Goal: Task Accomplishment & Management: Use online tool/utility

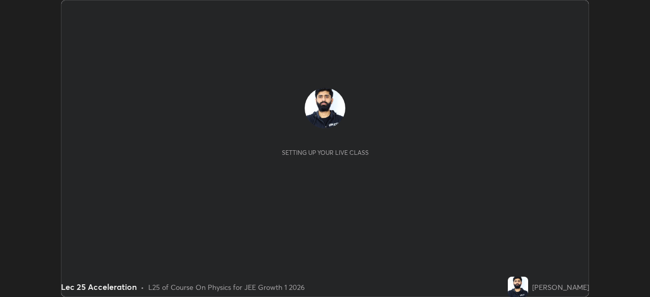
scroll to position [297, 650]
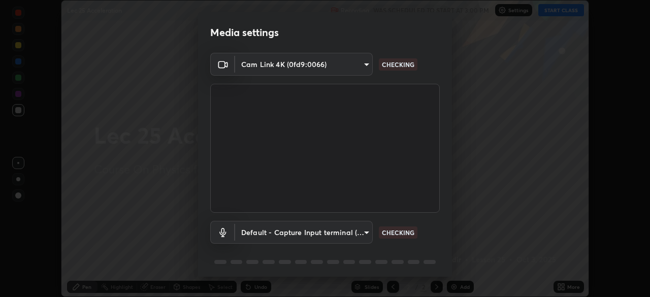
type input "dcfdf22e5c1df7ea5543dcfab5f97d1ca77f9af45aee9585751398583aede383"
type input "default"
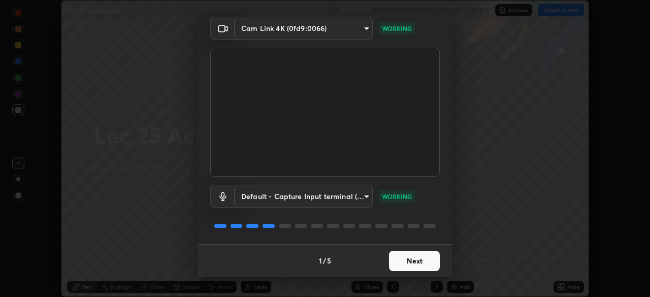
click at [415, 255] on button "Next" at bounding box center [414, 261] width 51 height 20
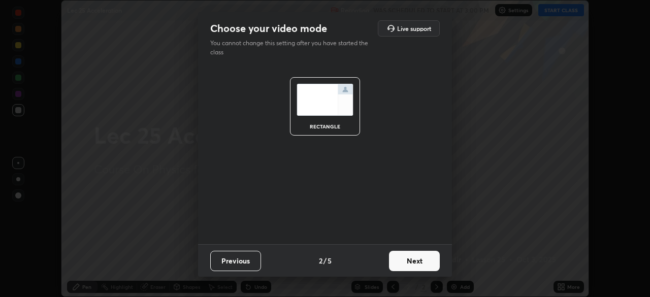
scroll to position [0, 0]
click at [409, 262] on button "Next" at bounding box center [414, 261] width 51 height 20
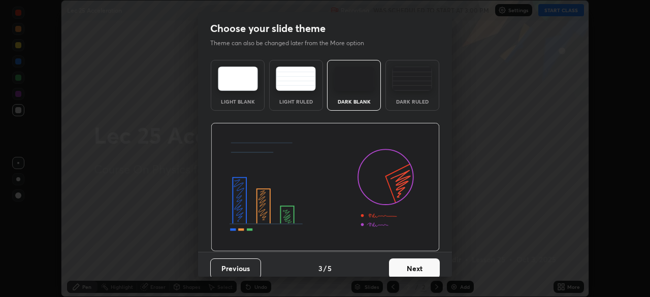
click at [412, 272] on button "Next" at bounding box center [414, 268] width 51 height 20
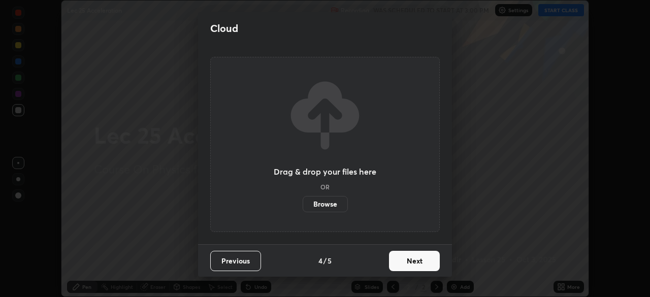
click at [409, 261] on button "Next" at bounding box center [414, 261] width 51 height 20
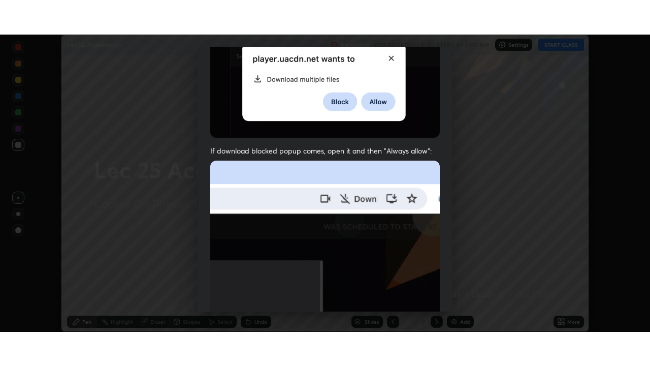
scroll to position [243, 0]
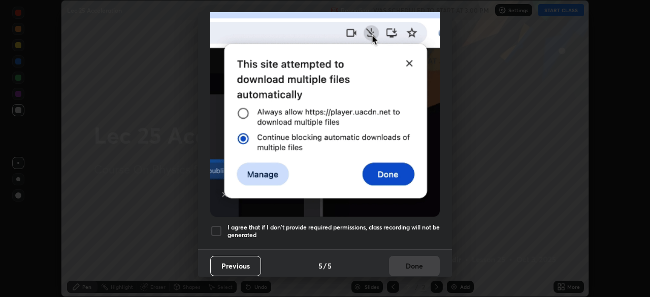
click at [221, 225] on div at bounding box center [216, 231] width 12 height 12
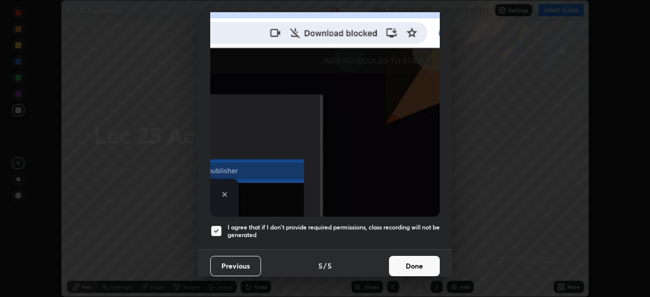
click at [407, 265] on button "Done" at bounding box center [414, 266] width 51 height 20
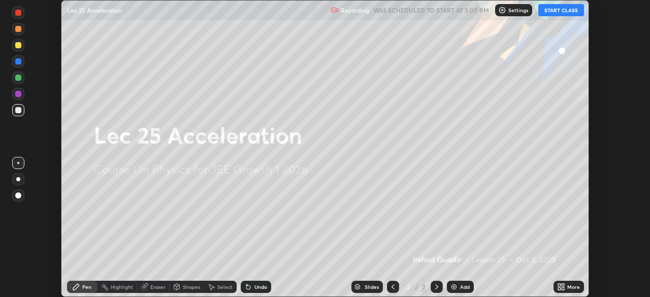
click at [458, 286] on div "Add" at bounding box center [460, 287] width 27 height 12
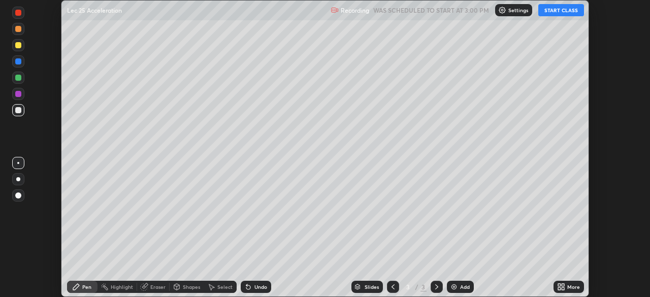
click at [561, 282] on div "More" at bounding box center [569, 287] width 30 height 12
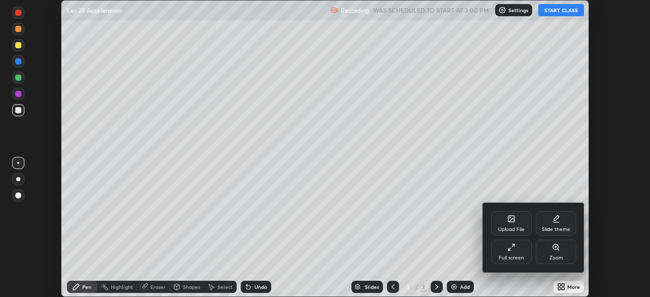
click at [551, 226] on div "Slide theme" at bounding box center [556, 223] width 41 height 24
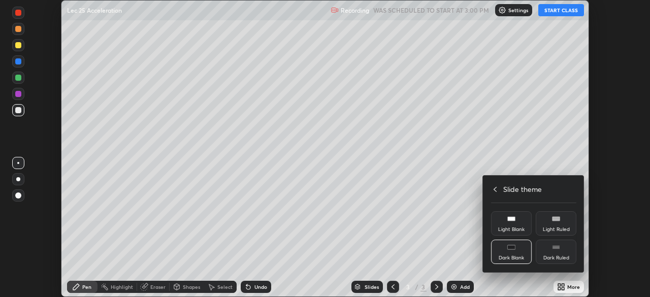
click at [555, 253] on div "Dark Ruled" at bounding box center [556, 252] width 41 height 24
click at [456, 289] on div at bounding box center [325, 148] width 650 height 297
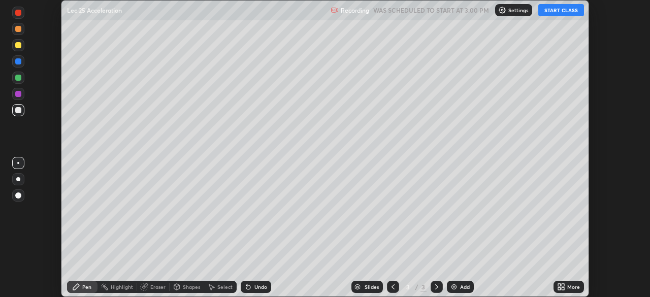
click at [463, 286] on div "Add" at bounding box center [465, 286] width 10 height 5
click at [569, 287] on div "More" at bounding box center [573, 286] width 13 height 5
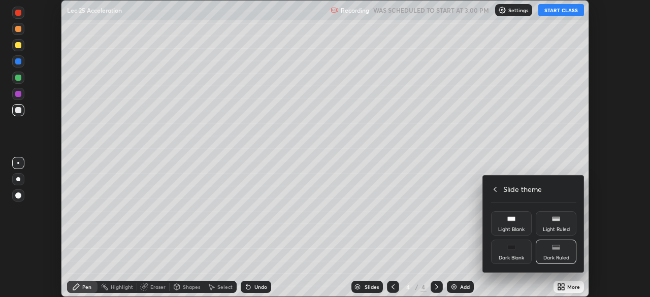
click at [498, 189] on icon at bounding box center [495, 189] width 8 height 8
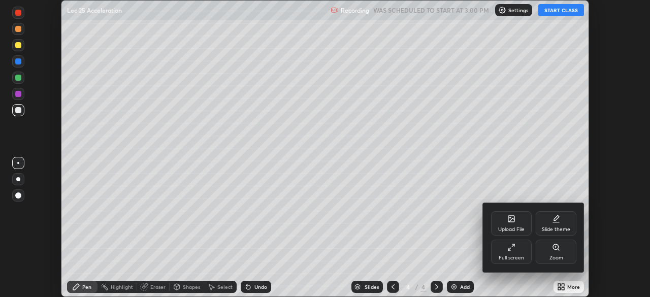
click at [516, 241] on div "Full screen" at bounding box center [511, 252] width 41 height 24
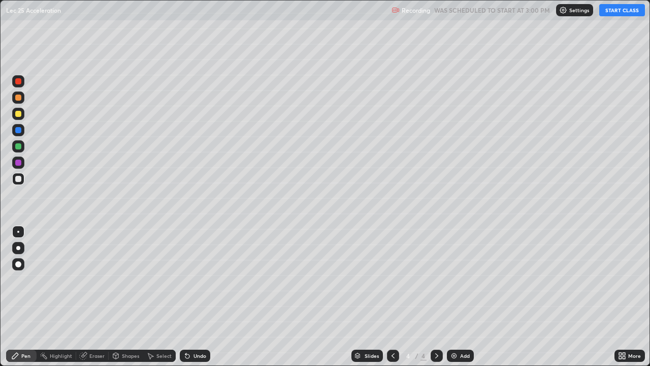
scroll to position [366, 650]
click at [613, 14] on button "START CLASS" at bounding box center [622, 10] width 46 height 12
click at [153, 297] on icon at bounding box center [150, 355] width 8 height 8
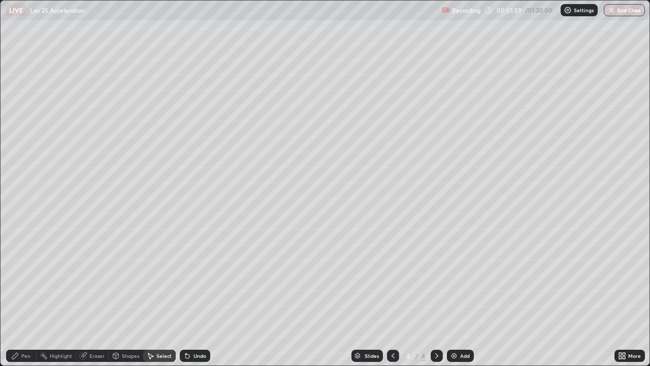
click at [158, 297] on div "Select" at bounding box center [163, 355] width 15 height 5
click at [128, 297] on div "Shapes" at bounding box center [130, 355] width 17 height 5
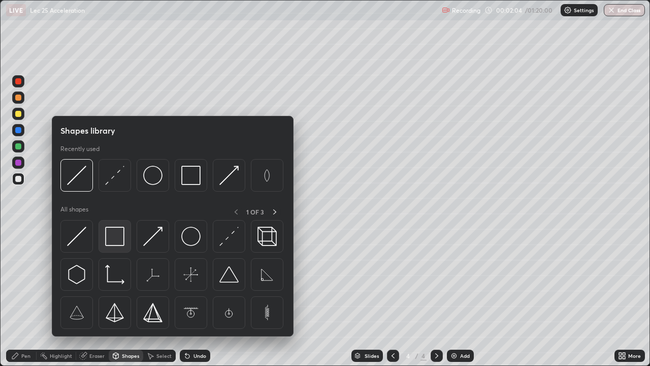
click at [115, 243] on img at bounding box center [114, 236] width 19 height 19
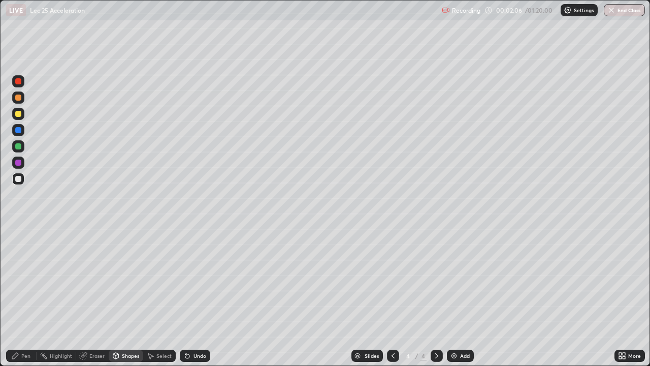
click at [28, 297] on div "Pen" at bounding box center [21, 355] width 30 height 12
click at [21, 148] on div at bounding box center [18, 146] width 12 height 12
click at [433, 297] on icon at bounding box center [437, 355] width 8 height 8
click at [434, 297] on icon at bounding box center [437, 355] width 8 height 8
click at [457, 297] on img at bounding box center [454, 355] width 8 height 8
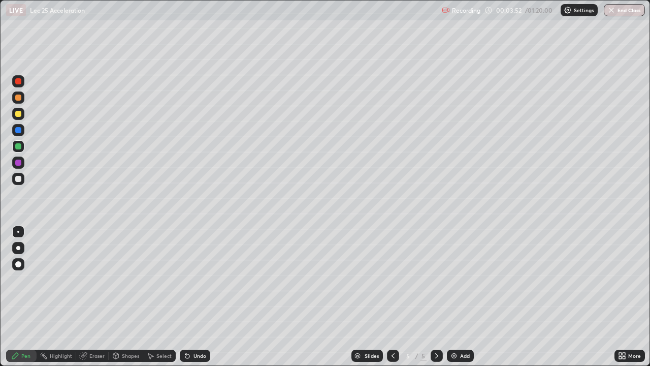
click at [126, 297] on div "Shapes" at bounding box center [126, 355] width 35 height 12
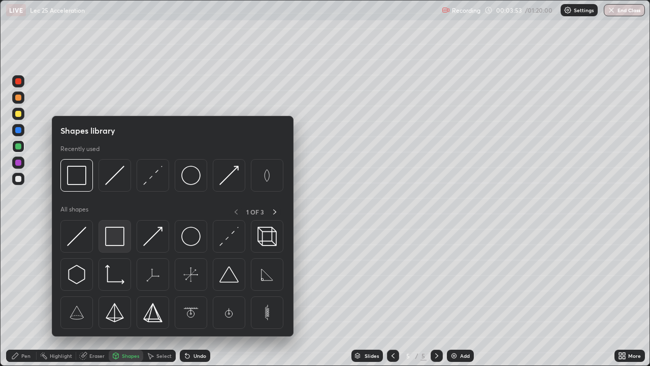
click at [114, 233] on img at bounding box center [114, 236] width 19 height 19
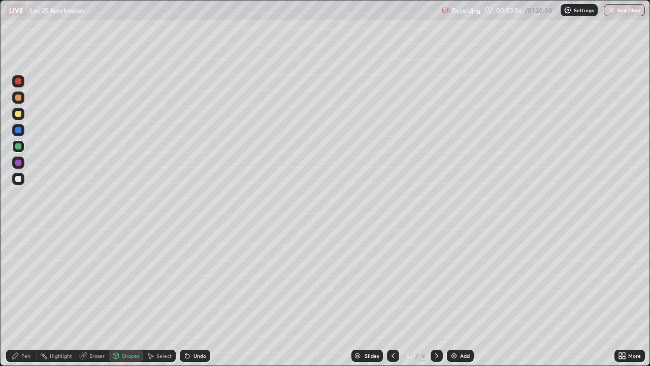
click at [30, 297] on div "Pen" at bounding box center [21, 355] width 30 height 12
click at [118, 297] on icon at bounding box center [116, 355] width 6 height 6
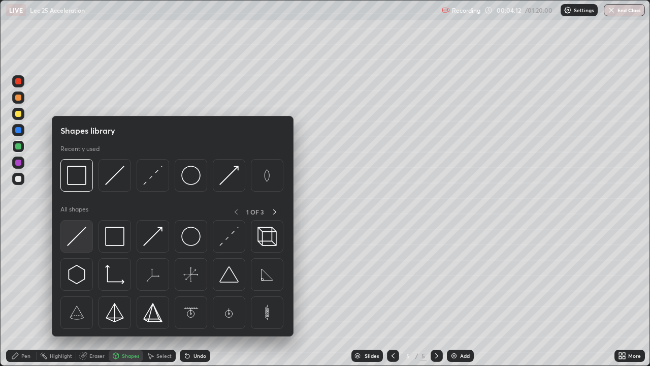
click at [73, 239] on img at bounding box center [76, 236] width 19 height 19
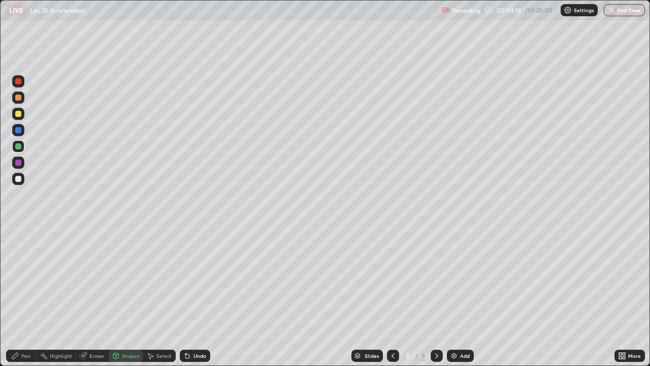
click at [30, 297] on div "Pen" at bounding box center [21, 355] width 30 height 12
click at [119, 297] on icon at bounding box center [116, 355] width 8 height 8
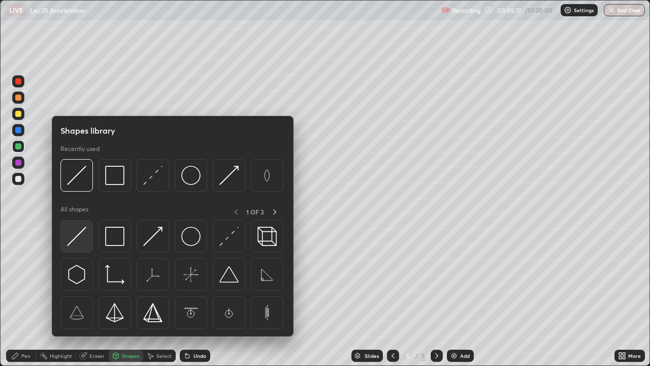
click at [76, 239] on img at bounding box center [76, 236] width 19 height 19
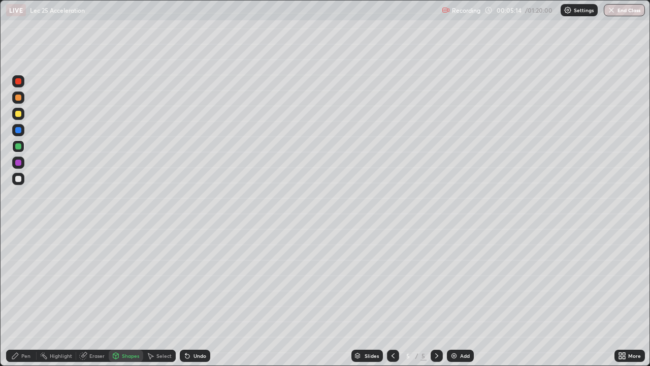
click at [23, 180] on div at bounding box center [18, 179] width 12 height 12
click at [27, 297] on div "Pen" at bounding box center [21, 355] width 30 height 12
click at [456, 297] on img at bounding box center [454, 355] width 8 height 8
click at [131, 297] on div "Shapes" at bounding box center [130, 355] width 17 height 5
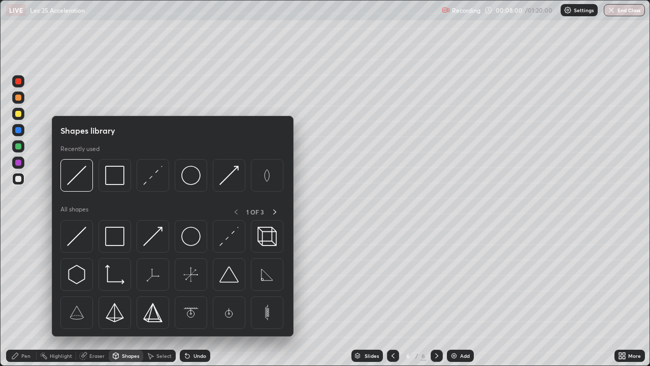
click at [116, 182] on img at bounding box center [114, 175] width 19 height 19
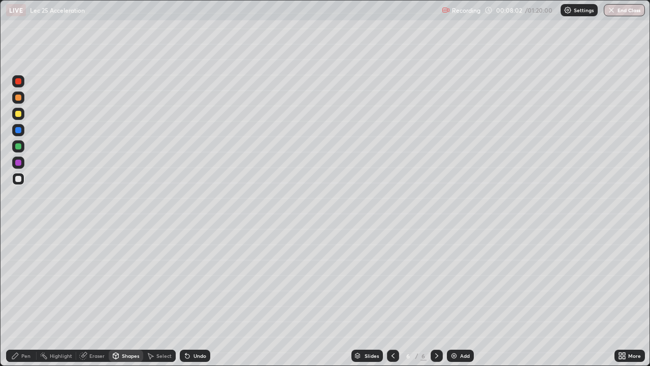
click at [24, 297] on div "Pen" at bounding box center [21, 355] width 30 height 12
click at [18, 147] on div at bounding box center [18, 146] width 6 height 6
click at [191, 297] on div "Undo" at bounding box center [195, 355] width 30 height 12
click at [94, 297] on div "Eraser" at bounding box center [92, 355] width 33 height 12
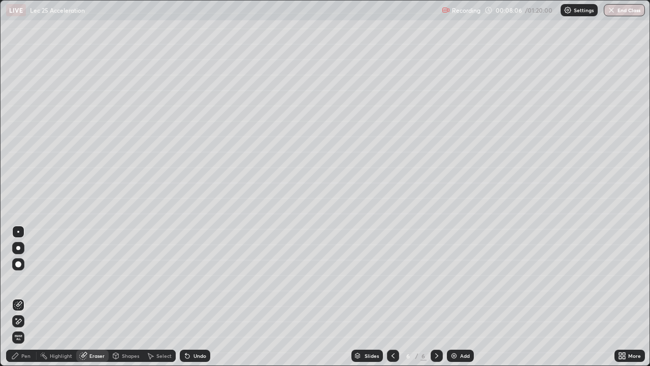
click at [122, 297] on div "Shapes" at bounding box center [130, 355] width 17 height 5
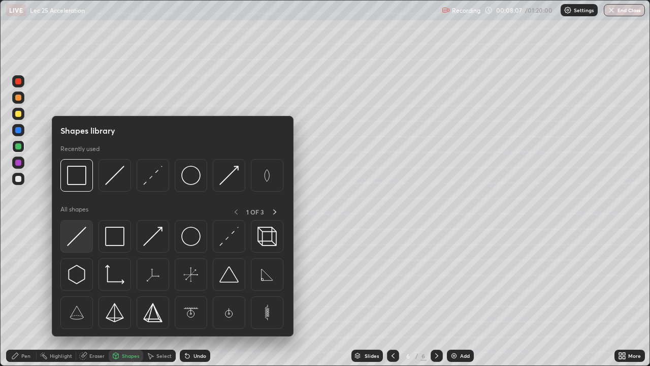
click at [75, 238] on img at bounding box center [76, 236] width 19 height 19
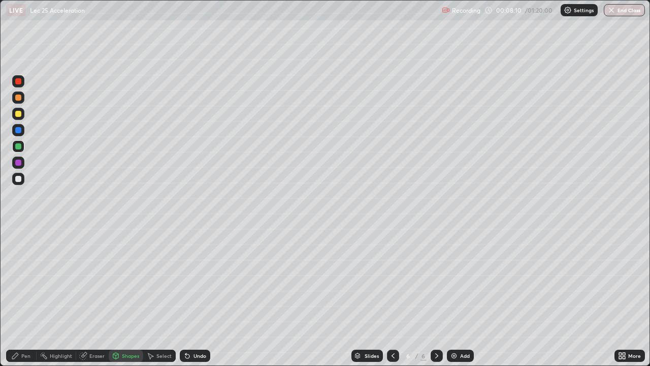
click at [24, 297] on div "Pen" at bounding box center [25, 355] width 9 height 5
click at [133, 297] on div "Shapes" at bounding box center [130, 355] width 17 height 5
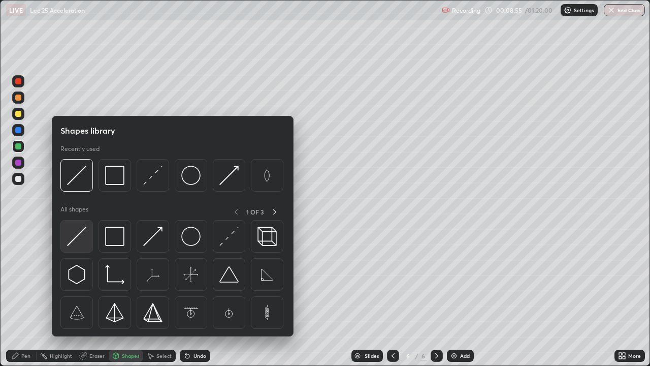
click at [80, 239] on img at bounding box center [76, 236] width 19 height 19
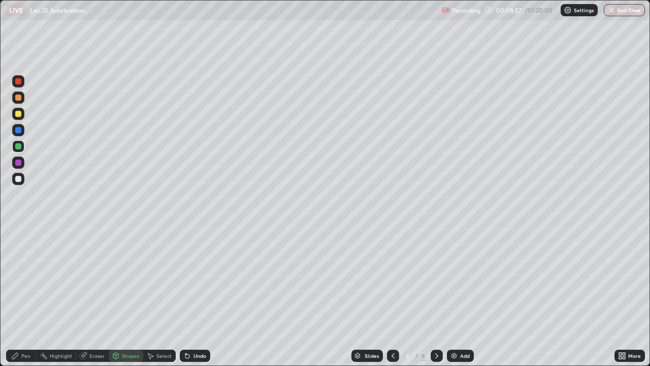
click at [32, 297] on div "Pen" at bounding box center [21, 355] width 30 height 12
click at [100, 297] on div "Eraser" at bounding box center [96, 355] width 15 height 5
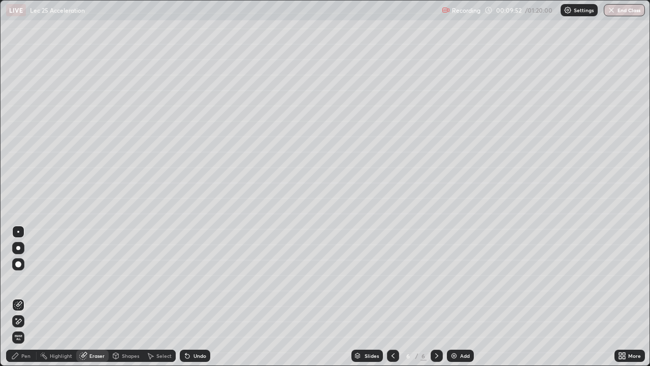
click at [18, 297] on icon at bounding box center [15, 355] width 8 height 8
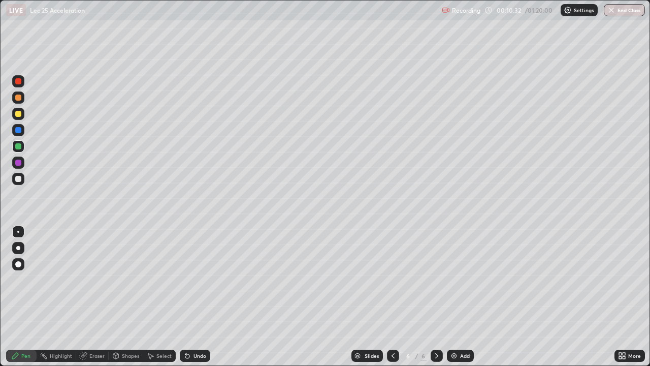
click at [93, 297] on div "Eraser" at bounding box center [96, 355] width 15 height 5
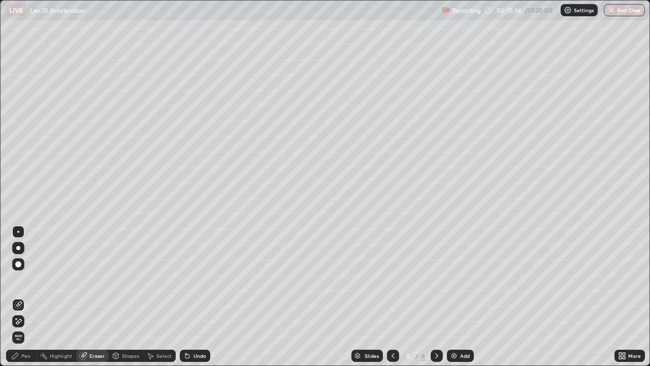
click at [50, 297] on div "Highlight" at bounding box center [61, 355] width 22 height 5
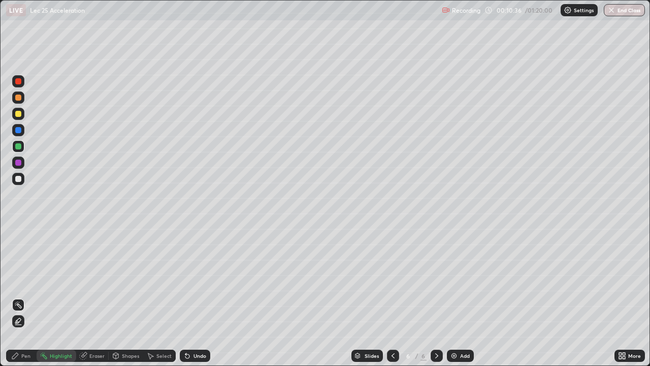
click at [31, 297] on div "Pen" at bounding box center [21, 355] width 30 height 12
click at [461, 297] on div "Add" at bounding box center [465, 355] width 10 height 5
click at [126, 297] on div "Shapes" at bounding box center [130, 355] width 17 height 5
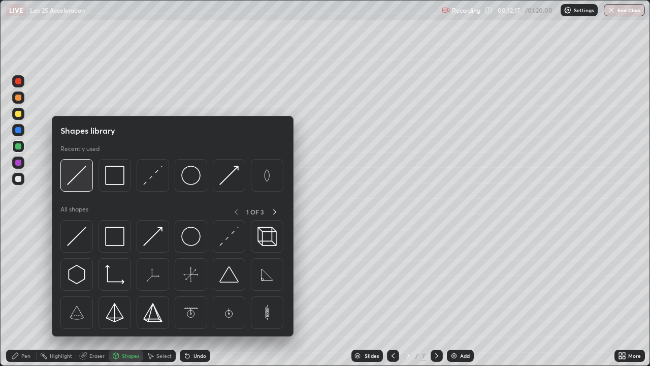
click at [84, 172] on img at bounding box center [76, 175] width 19 height 19
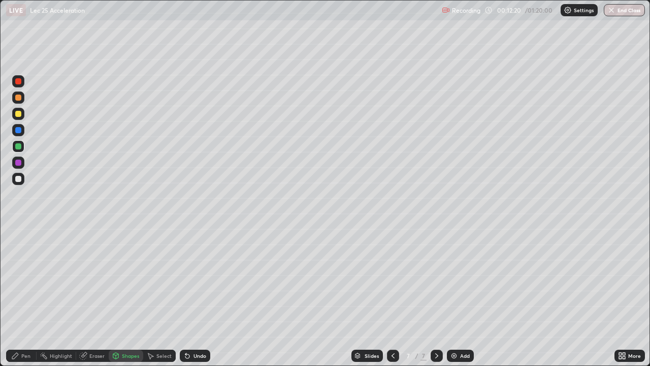
click at [26, 297] on div "Pen" at bounding box center [25, 355] width 9 height 5
click at [460, 297] on div "Add" at bounding box center [460, 355] width 27 height 12
click at [126, 297] on div "Shapes" at bounding box center [130, 355] width 17 height 5
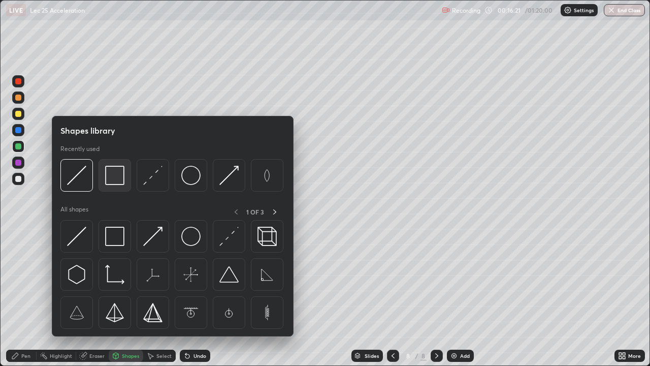
click at [115, 180] on img at bounding box center [114, 175] width 19 height 19
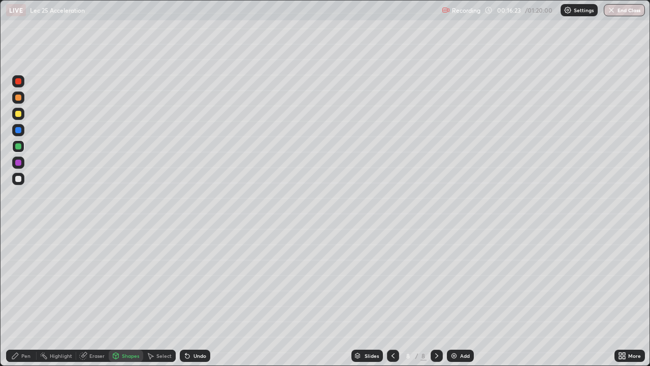
click at [126, 297] on div "Shapes" at bounding box center [130, 355] width 17 height 5
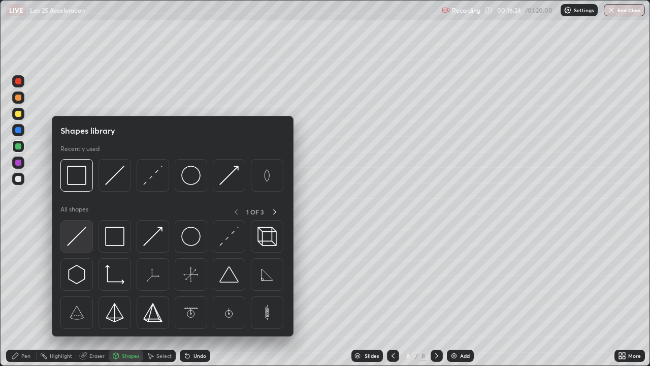
click at [82, 238] on img at bounding box center [76, 236] width 19 height 19
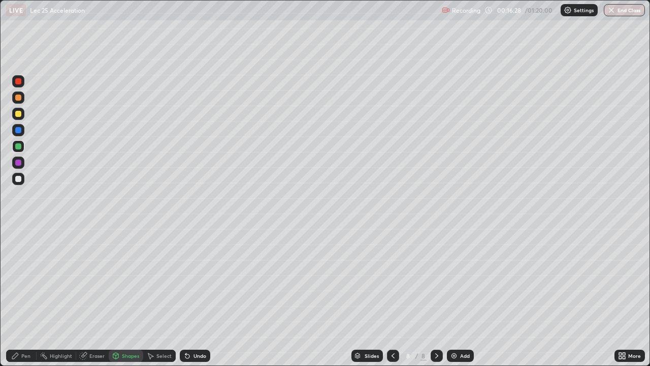
click at [23, 297] on div "Pen" at bounding box center [25, 355] width 9 height 5
click at [129, 297] on div "Shapes" at bounding box center [130, 355] width 17 height 5
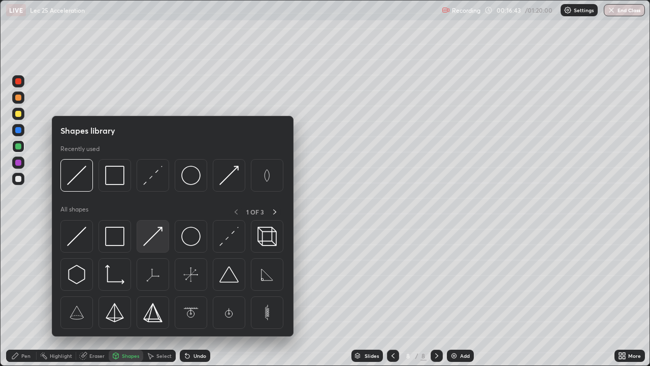
click at [150, 237] on img at bounding box center [152, 236] width 19 height 19
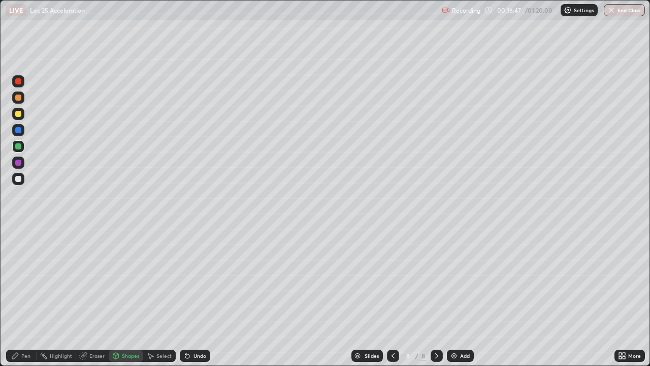
click at [160, 297] on div "Select" at bounding box center [163, 355] width 15 height 5
click at [129, 297] on div "Shapes" at bounding box center [130, 355] width 17 height 5
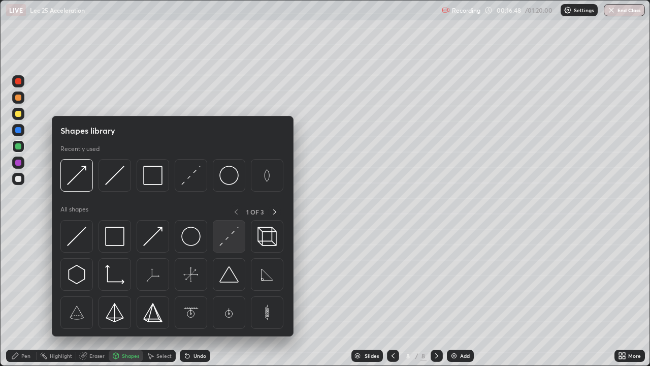
click at [229, 236] on img at bounding box center [228, 236] width 19 height 19
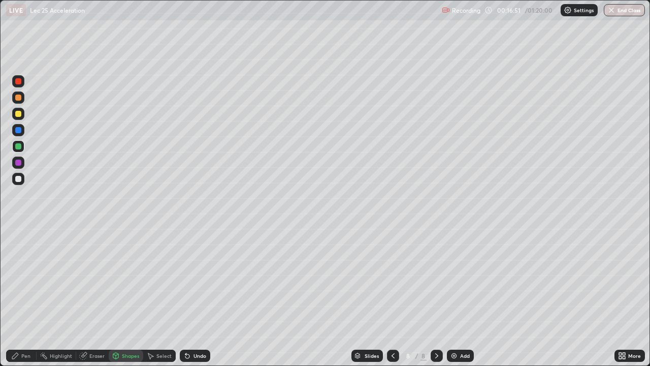
click at [29, 297] on div "Pen" at bounding box center [25, 355] width 9 height 5
click at [22, 116] on div at bounding box center [18, 114] width 12 height 12
click at [18, 114] on div at bounding box center [18, 114] width 6 height 6
click at [121, 297] on div "Shapes" at bounding box center [126, 355] width 35 height 12
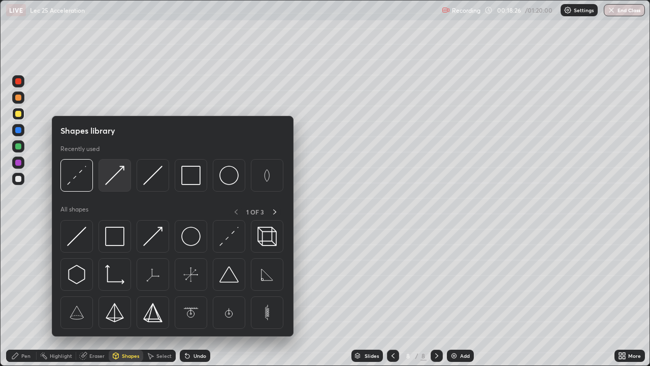
click at [108, 181] on img at bounding box center [114, 175] width 19 height 19
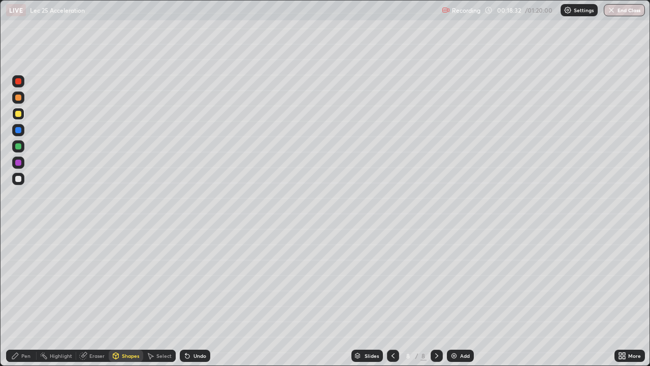
click at [24, 297] on div "Pen" at bounding box center [25, 355] width 9 height 5
click at [129, 297] on div "Shapes" at bounding box center [130, 355] width 17 height 5
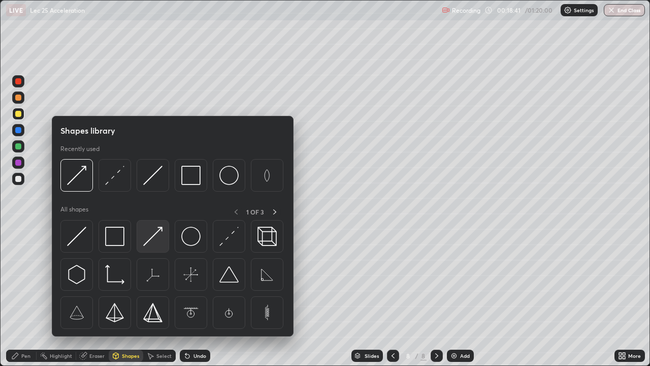
click at [150, 240] on img at bounding box center [152, 236] width 19 height 19
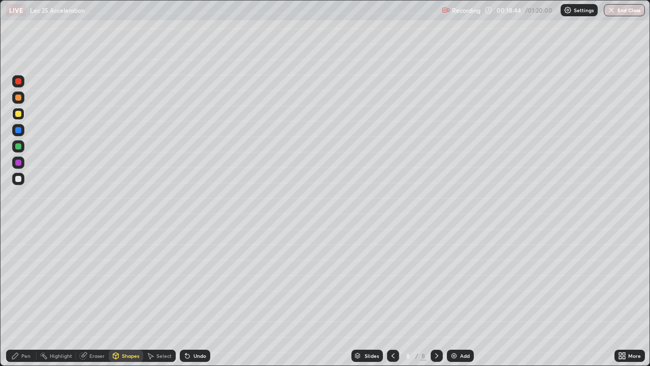
click at [28, 297] on div "Pen" at bounding box center [21, 355] width 30 height 12
click at [126, 297] on div "Shapes" at bounding box center [130, 355] width 17 height 5
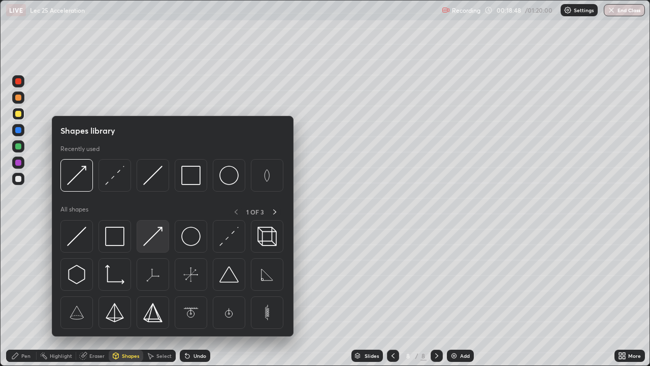
click at [151, 242] on img at bounding box center [152, 236] width 19 height 19
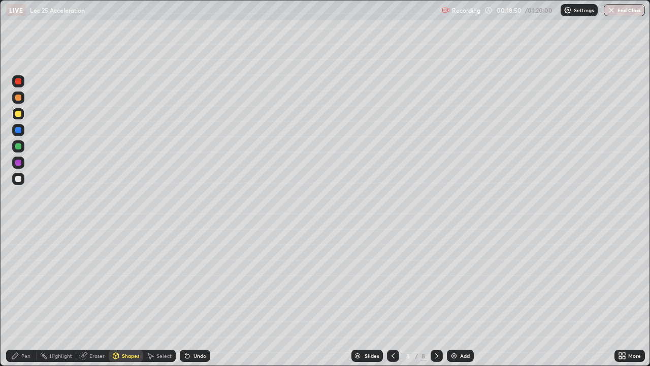
click at [22, 297] on div "Pen" at bounding box center [25, 355] width 9 height 5
click at [134, 297] on div "Shapes" at bounding box center [126, 355] width 35 height 12
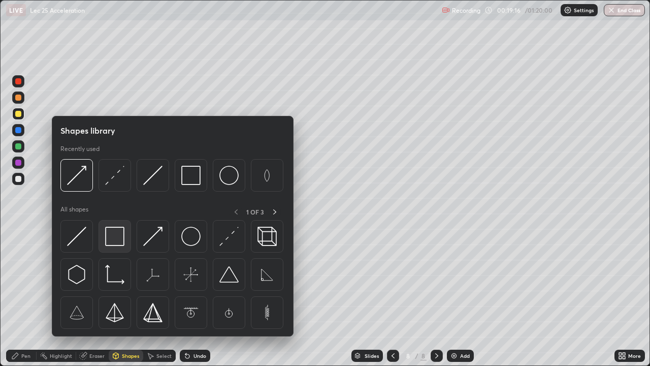
click at [120, 237] on img at bounding box center [114, 236] width 19 height 19
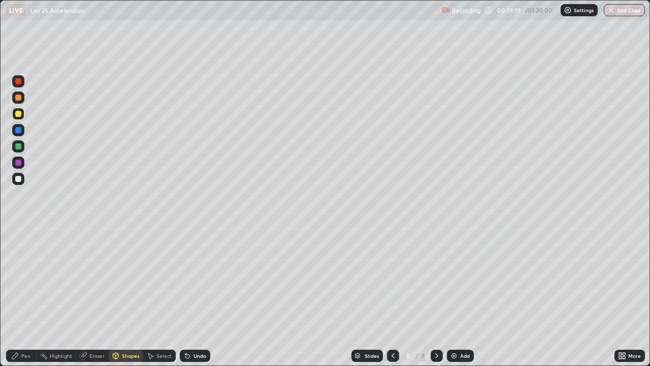
click at [26, 297] on div "Pen" at bounding box center [25, 355] width 9 height 5
click at [18, 84] on div at bounding box center [18, 81] width 6 height 6
click at [101, 297] on div "Eraser" at bounding box center [92, 355] width 33 height 12
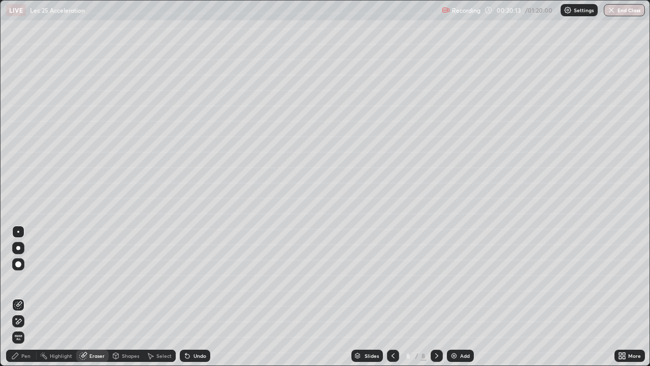
click at [25, 297] on div "Pen" at bounding box center [25, 355] width 9 height 5
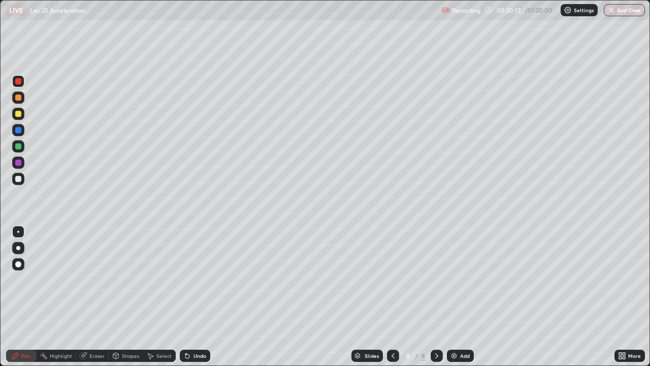
click at [19, 115] on div at bounding box center [18, 114] width 6 height 6
click at [134, 297] on div "Shapes" at bounding box center [130, 355] width 17 height 5
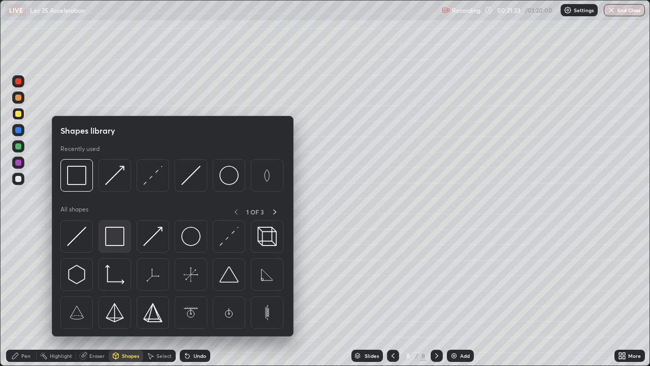
click at [117, 243] on img at bounding box center [114, 236] width 19 height 19
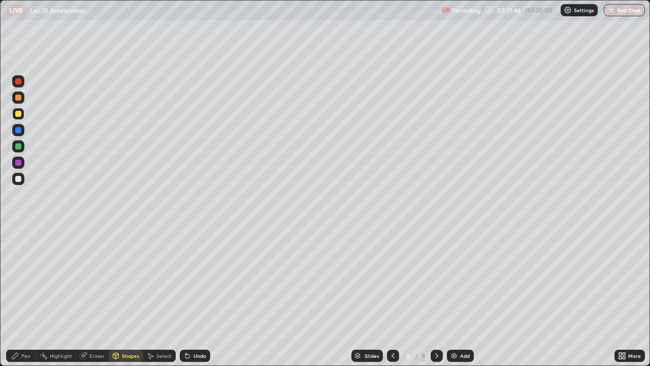
click at [23, 181] on div at bounding box center [18, 179] width 12 height 12
click at [19, 178] on div at bounding box center [18, 179] width 6 height 6
click at [23, 297] on div "Pen" at bounding box center [21, 355] width 30 height 12
click at [457, 297] on div "Add" at bounding box center [460, 355] width 27 height 12
click at [126, 297] on div "Shapes" at bounding box center [130, 355] width 17 height 5
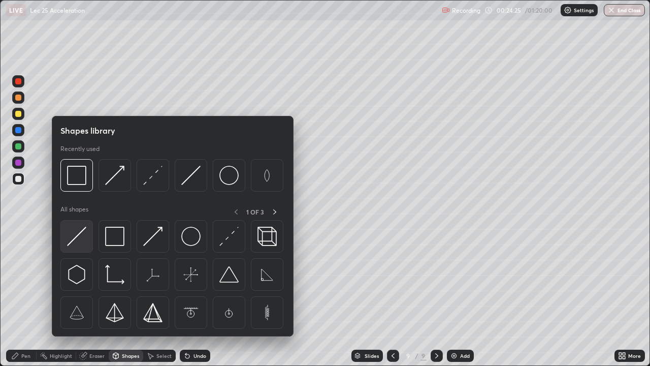
click at [81, 235] on img at bounding box center [76, 236] width 19 height 19
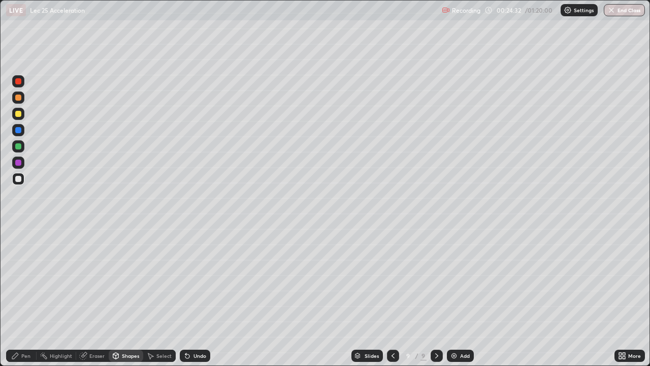
click at [132, 297] on div "Shapes" at bounding box center [130, 355] width 17 height 5
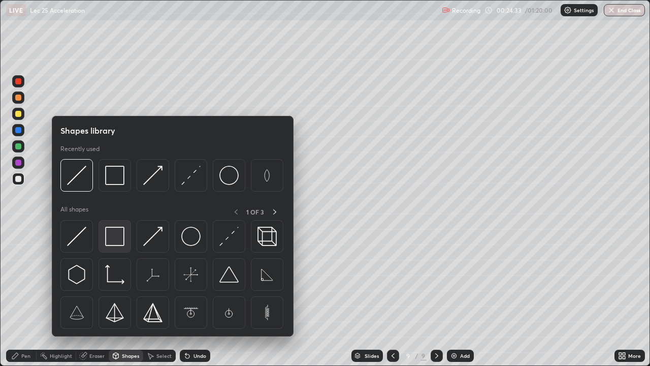
click at [123, 235] on img at bounding box center [114, 236] width 19 height 19
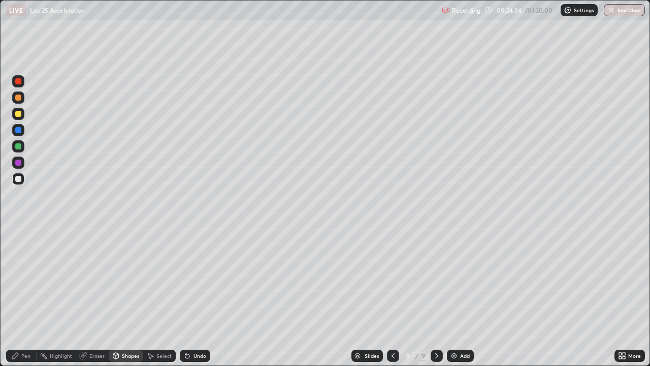
click at [23, 114] on div at bounding box center [18, 114] width 12 height 12
click at [22, 297] on div "Pen" at bounding box center [25, 355] width 9 height 5
click at [19, 86] on div at bounding box center [18, 81] width 12 height 12
click at [119, 297] on div "Shapes" at bounding box center [126, 355] width 35 height 12
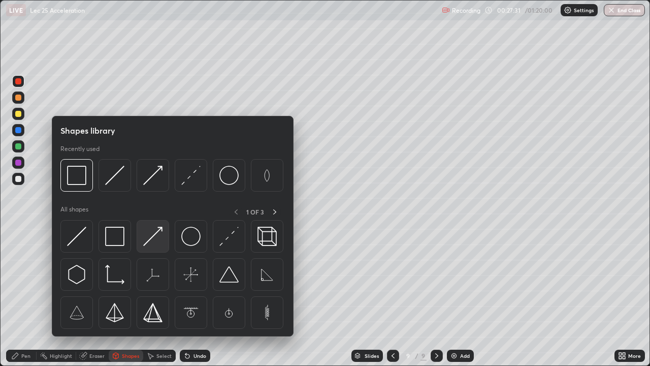
click at [141, 243] on div at bounding box center [153, 236] width 33 height 33
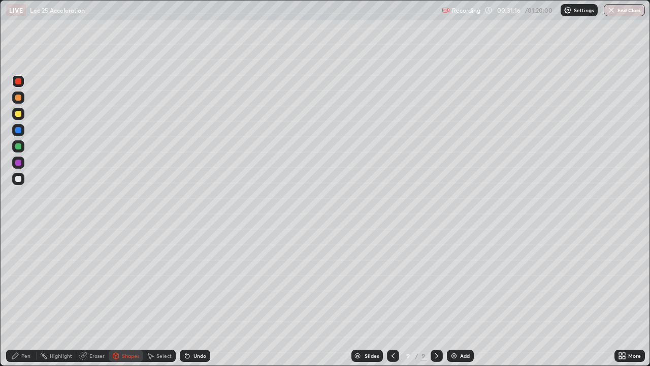
click at [26, 297] on div "Pen" at bounding box center [25, 355] width 9 height 5
click at [17, 115] on div at bounding box center [18, 114] width 6 height 6
click at [102, 297] on div "Eraser" at bounding box center [92, 355] width 33 height 12
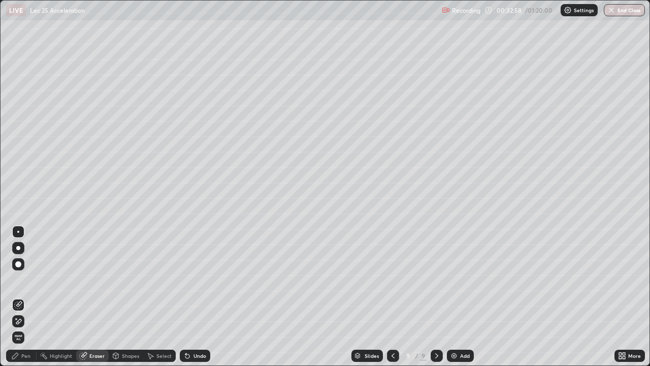
click at [27, 297] on div "Pen" at bounding box center [25, 355] width 9 height 5
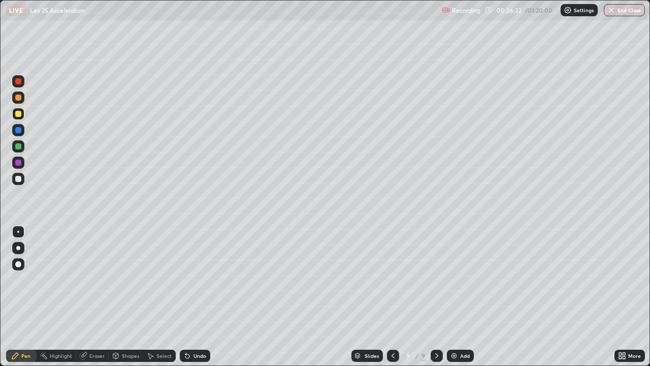
click at [465, 297] on div "Add" at bounding box center [465, 355] width 10 height 5
click at [126, 297] on div "Shapes" at bounding box center [130, 355] width 17 height 5
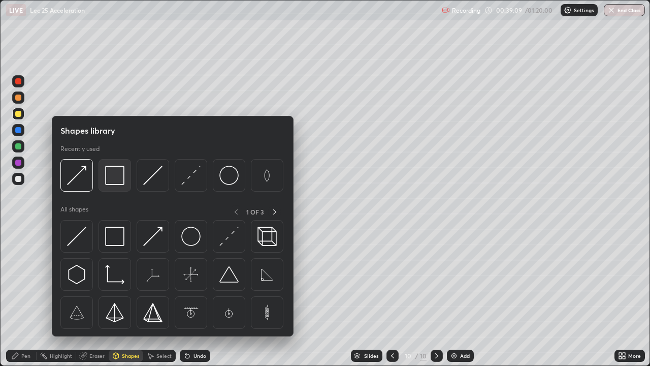
click at [117, 183] on img at bounding box center [114, 175] width 19 height 19
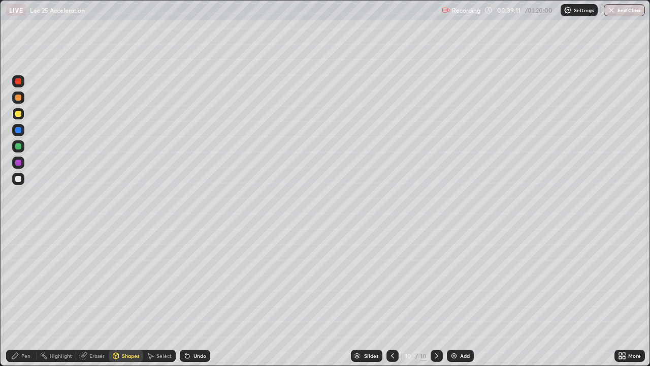
click at [29, 297] on div "Pen" at bounding box center [25, 355] width 9 height 5
click at [23, 149] on div at bounding box center [18, 146] width 12 height 12
click at [100, 297] on div "Eraser" at bounding box center [96, 355] width 15 height 5
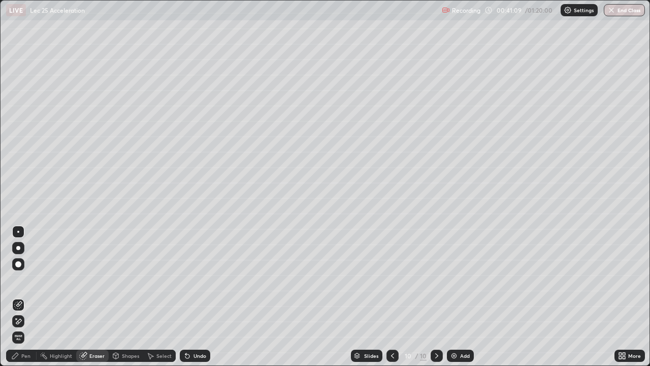
click at [31, 297] on div "Pen" at bounding box center [21, 355] width 30 height 12
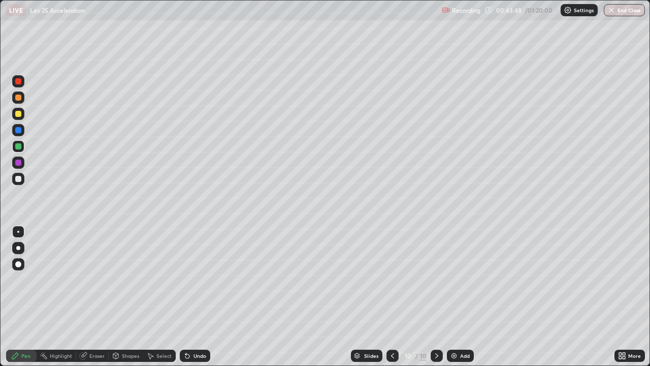
click at [16, 119] on div at bounding box center [18, 114] width 12 height 12
click at [16, 180] on div at bounding box center [18, 179] width 6 height 6
click at [93, 297] on div "Eraser" at bounding box center [96, 355] width 15 height 5
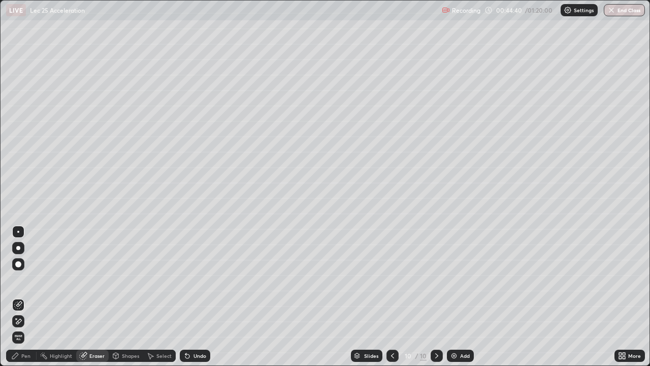
click at [26, 297] on div "Pen" at bounding box center [25, 355] width 9 height 5
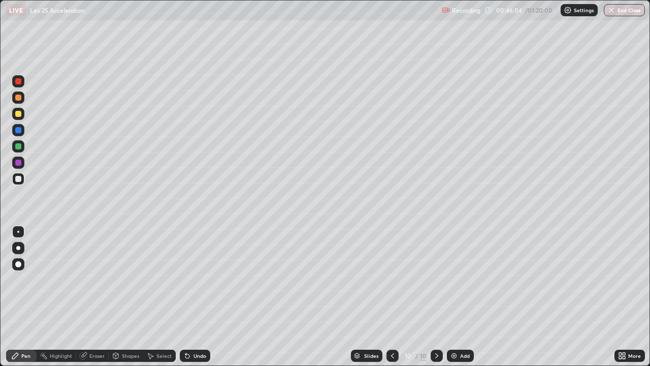
click at [463, 297] on div "Add" at bounding box center [465, 355] width 10 height 5
click at [392, 297] on icon at bounding box center [393, 355] width 8 height 8
click at [18, 180] on div at bounding box center [18, 179] width 6 height 6
click at [467, 297] on div "Add" at bounding box center [460, 355] width 27 height 12
click at [22, 97] on div at bounding box center [18, 97] width 12 height 12
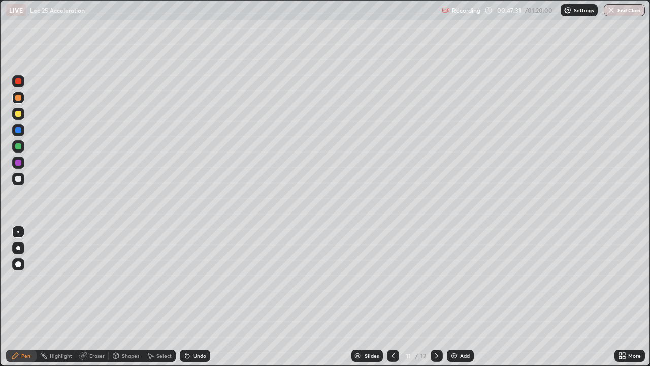
click at [115, 297] on icon at bounding box center [116, 355] width 6 height 2
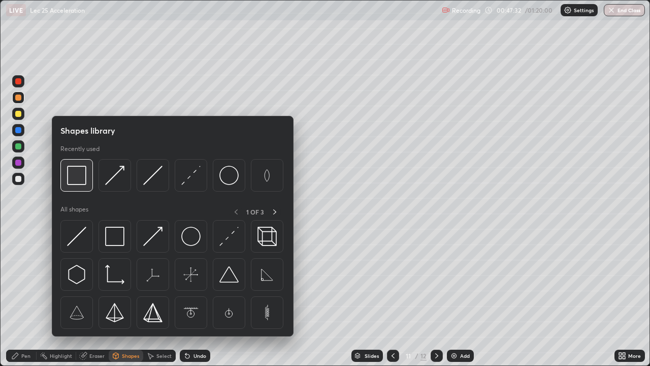
click at [80, 181] on img at bounding box center [76, 175] width 19 height 19
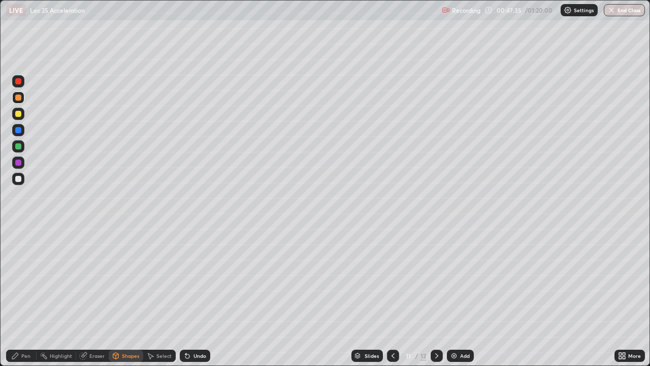
click at [116, 297] on icon at bounding box center [116, 357] width 0 height 4
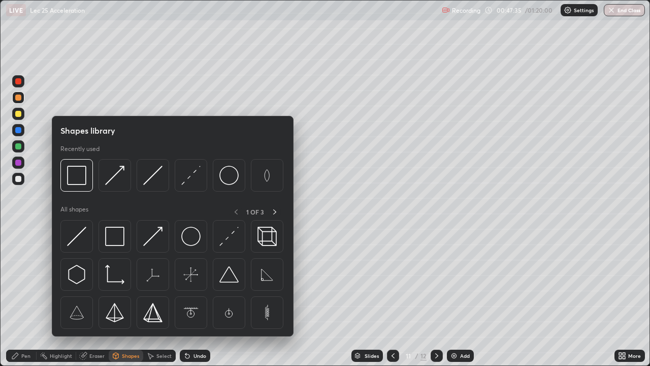
click at [20, 180] on div at bounding box center [18, 179] width 6 height 6
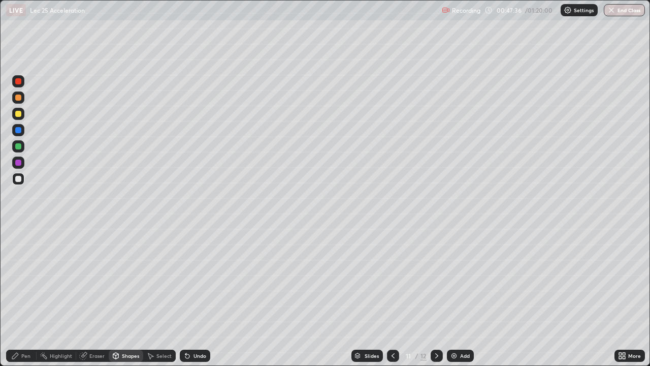
click at [123, 297] on div "Shapes" at bounding box center [130, 355] width 17 height 5
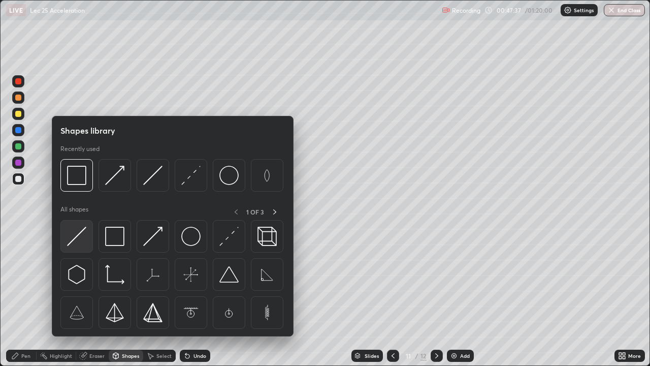
click at [80, 239] on img at bounding box center [76, 236] width 19 height 19
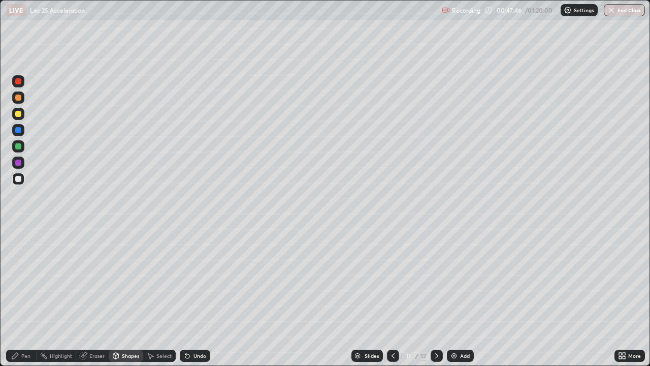
click at [23, 297] on div "Pen" at bounding box center [25, 355] width 9 height 5
click at [128, 297] on div "Shapes" at bounding box center [130, 355] width 17 height 5
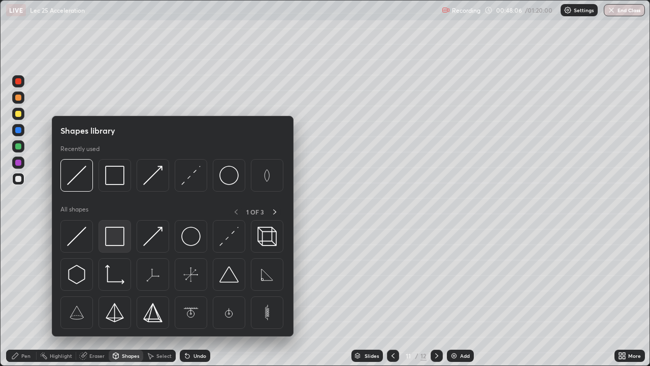
click at [112, 244] on img at bounding box center [114, 236] width 19 height 19
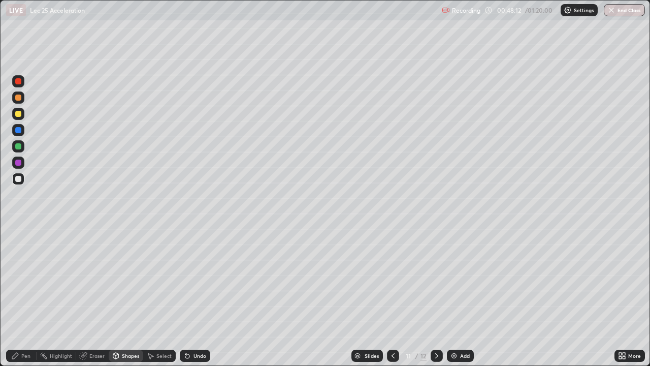
click at [34, 297] on div "Pen" at bounding box center [21, 355] width 30 height 12
click at [88, 297] on div "Eraser" at bounding box center [92, 355] width 33 height 12
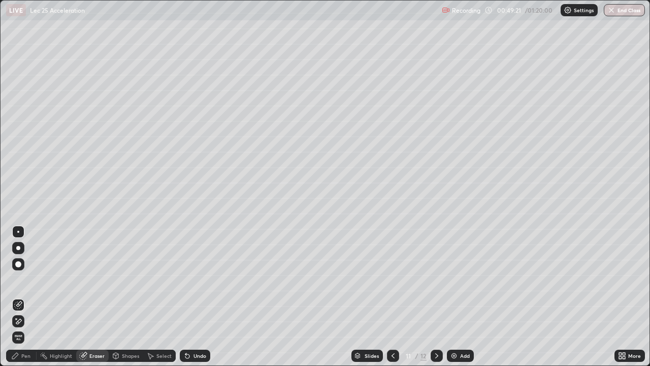
click at [28, 297] on div "Pen" at bounding box center [25, 355] width 9 height 5
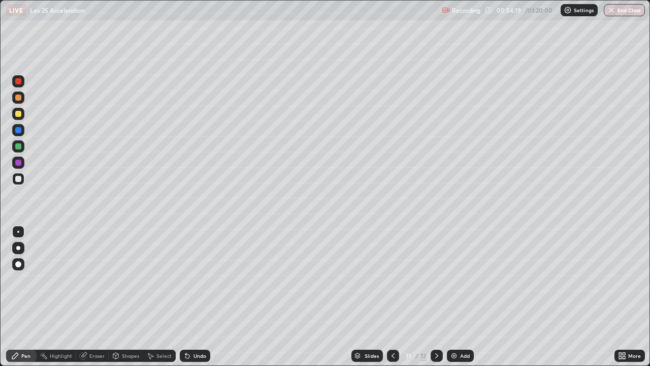
click at [466, 297] on div "Add" at bounding box center [460, 355] width 27 height 12
click at [22, 99] on div at bounding box center [18, 97] width 12 height 12
click at [120, 297] on div "Shapes" at bounding box center [126, 355] width 35 height 12
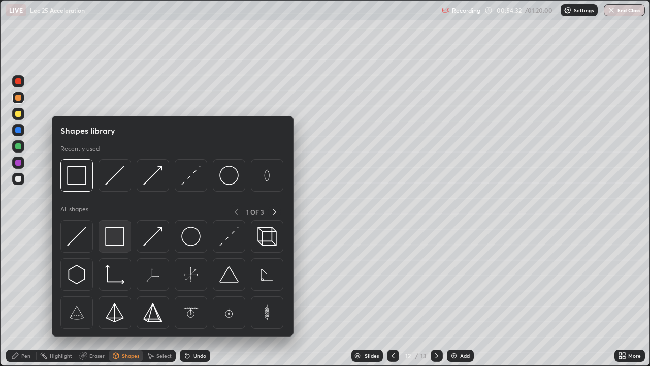
click at [111, 244] on img at bounding box center [114, 236] width 19 height 19
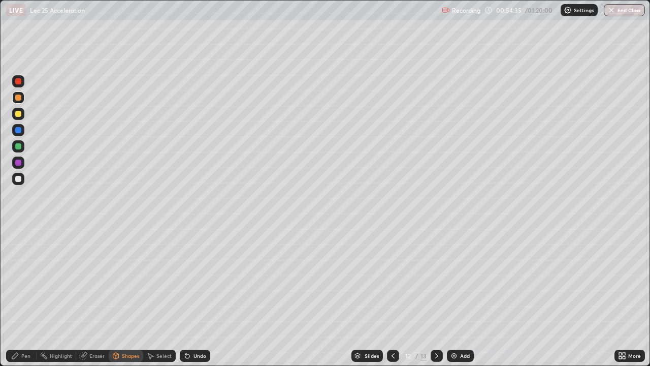
click at [22, 297] on div "Pen" at bounding box center [25, 355] width 9 height 5
click at [128, 297] on div "Shapes" at bounding box center [130, 355] width 17 height 5
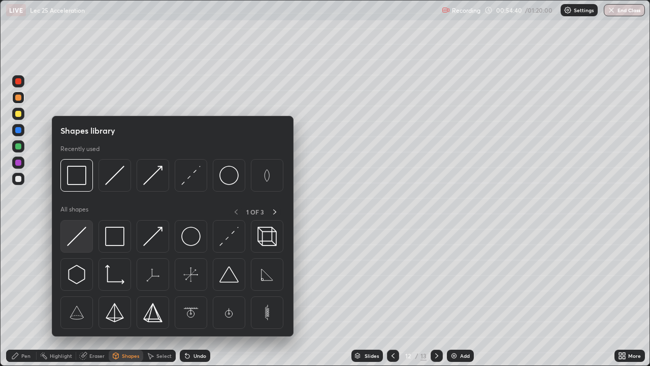
click at [78, 239] on img at bounding box center [76, 236] width 19 height 19
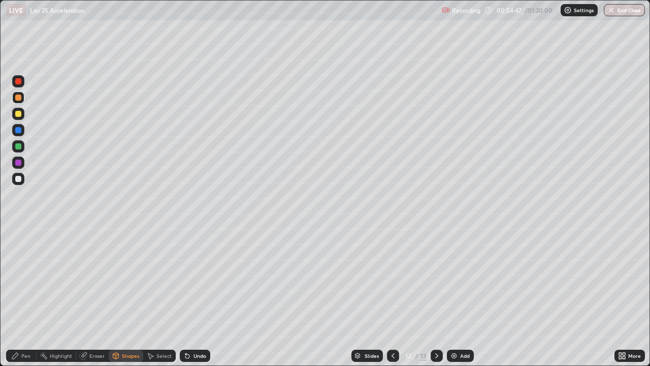
click at [18, 179] on div at bounding box center [18, 179] width 6 height 6
click at [8, 274] on div "Erase all" at bounding box center [18, 182] width 24 height 325
click at [133, 297] on div "Shapes" at bounding box center [126, 355] width 35 height 12
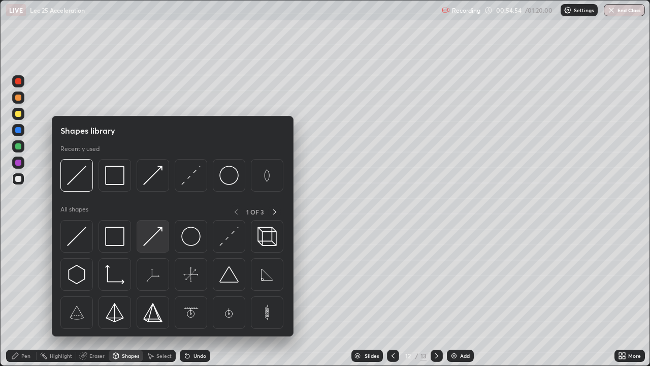
click at [149, 240] on img at bounding box center [152, 236] width 19 height 19
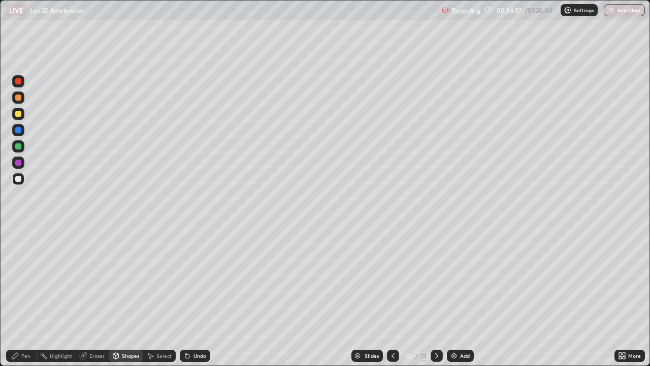
click at [31, 297] on div "Pen" at bounding box center [21, 355] width 30 height 20
click at [124, 297] on div "Shapes" at bounding box center [130, 355] width 17 height 5
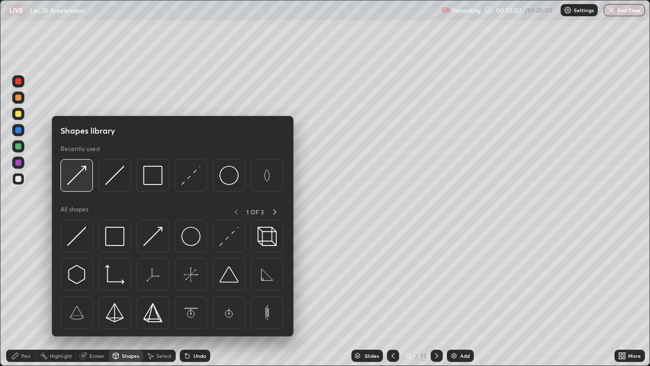
click at [77, 176] on img at bounding box center [76, 175] width 19 height 19
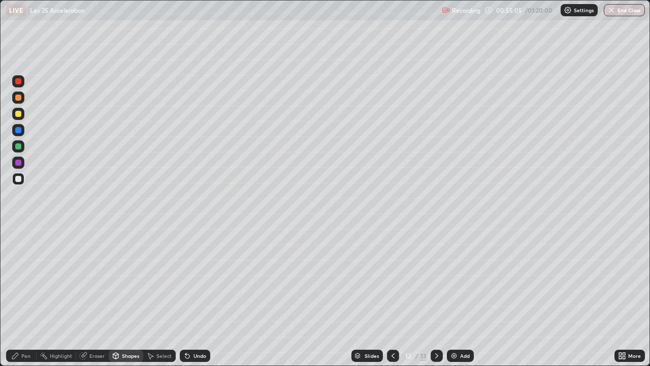
click at [33, 297] on div "Pen" at bounding box center [21, 355] width 30 height 12
click at [130, 297] on div "Shapes" at bounding box center [130, 355] width 17 height 5
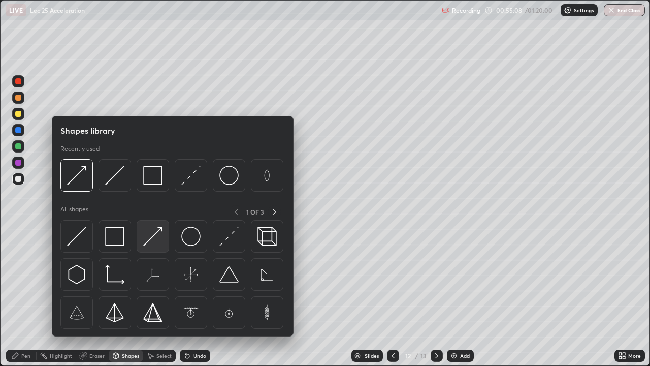
click at [149, 239] on img at bounding box center [152, 236] width 19 height 19
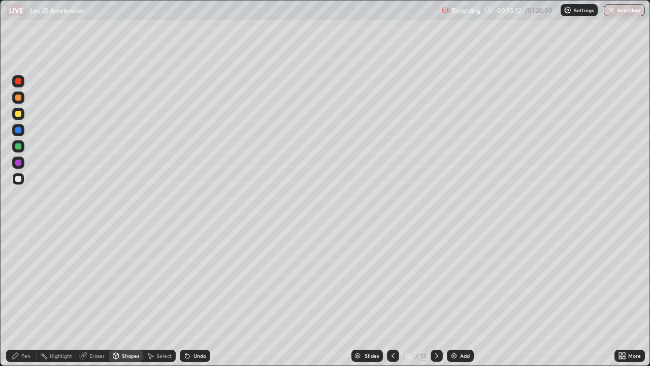
click at [23, 297] on div "Pen" at bounding box center [25, 355] width 9 height 5
click at [130, 297] on div "Shapes" at bounding box center [130, 355] width 17 height 5
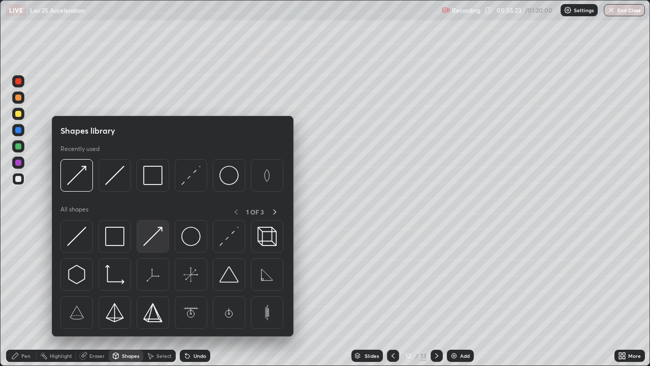
click at [149, 244] on img at bounding box center [152, 236] width 19 height 19
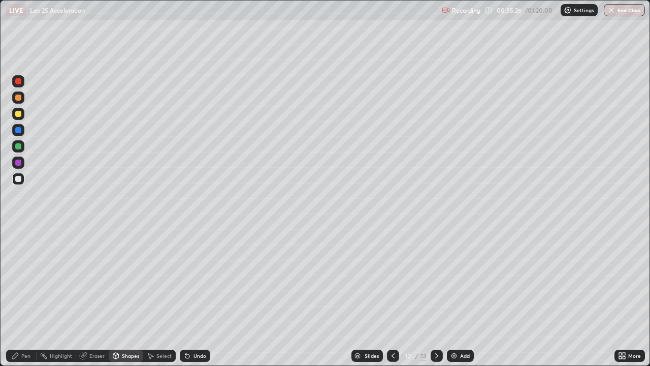
click at [26, 297] on div "Pen" at bounding box center [21, 355] width 30 height 12
click at [130, 297] on div "Shapes" at bounding box center [130, 355] width 17 height 5
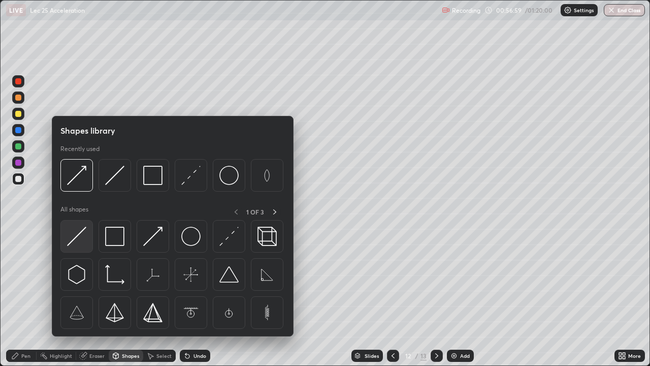
click at [79, 243] on img at bounding box center [76, 236] width 19 height 19
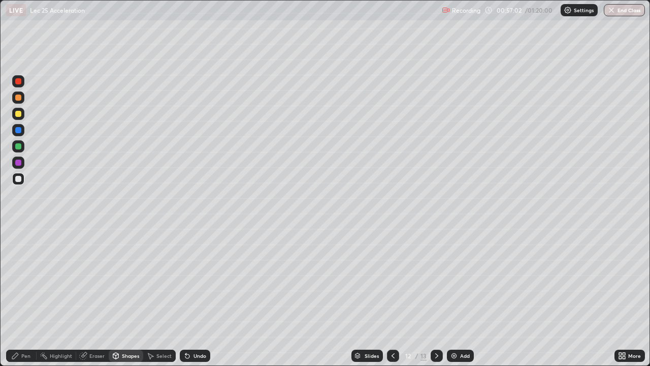
click at [33, 297] on div "Pen" at bounding box center [21, 355] width 30 height 12
click at [16, 114] on div at bounding box center [18, 114] width 6 height 6
click at [135, 297] on div "Shapes" at bounding box center [126, 355] width 35 height 12
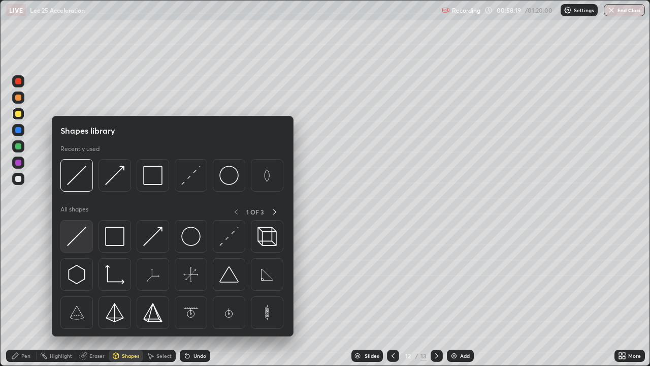
click at [78, 238] on img at bounding box center [76, 236] width 19 height 19
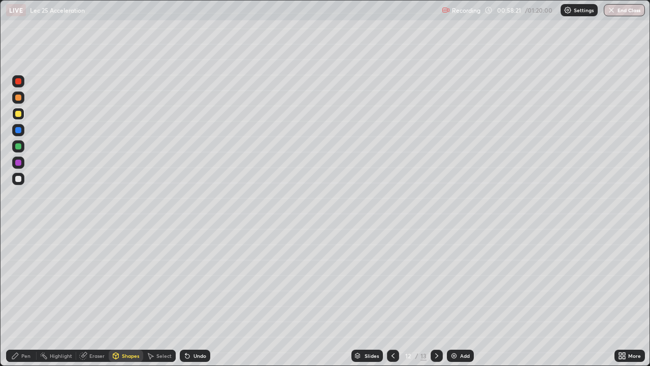
click at [19, 179] on div at bounding box center [18, 179] width 6 height 6
click at [29, 297] on div "Pen" at bounding box center [25, 355] width 9 height 5
click at [628, 12] on button "End Class" at bounding box center [624, 10] width 41 height 12
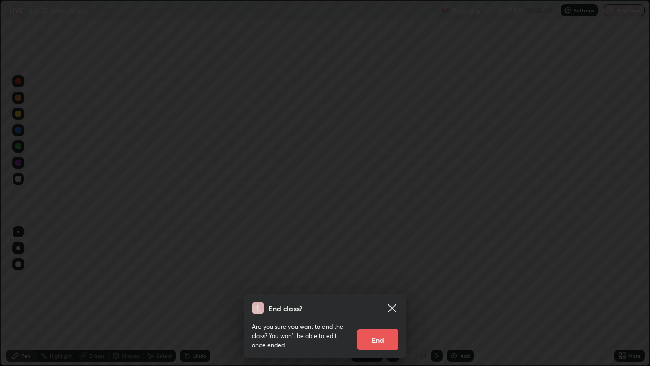
click at [387, 297] on button "End" at bounding box center [378, 339] width 41 height 20
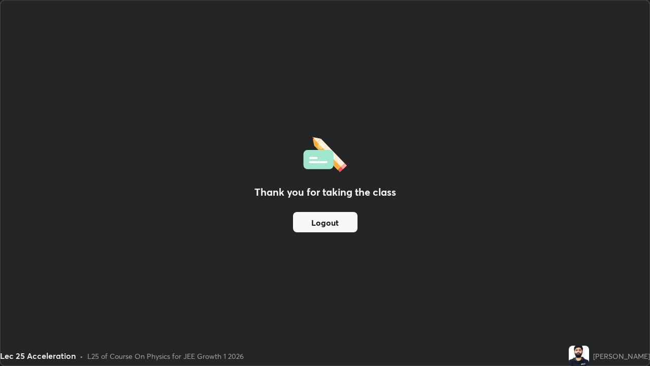
click at [333, 224] on button "Logout" at bounding box center [325, 222] width 64 height 20
